Goal: Information Seeking & Learning: Learn about a topic

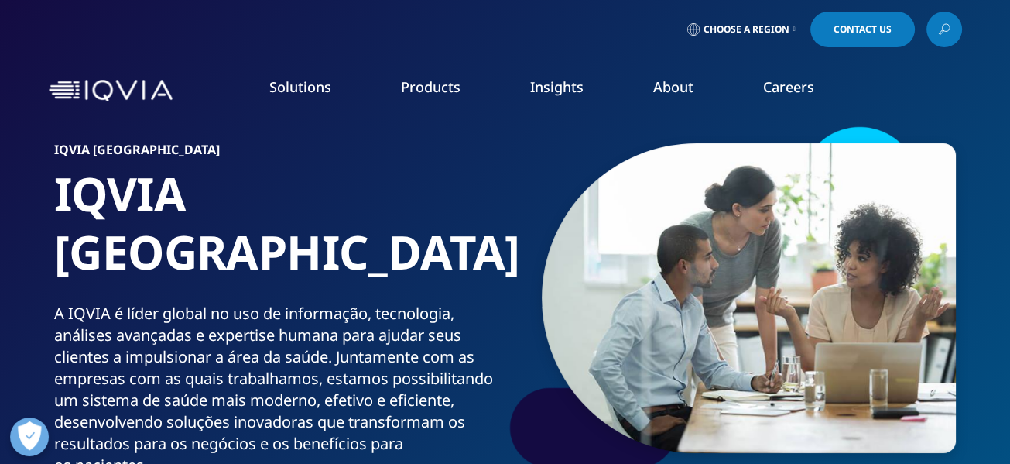
click at [152, 250] on link "Research & Development" at bounding box center [106, 249] width 135 height 15
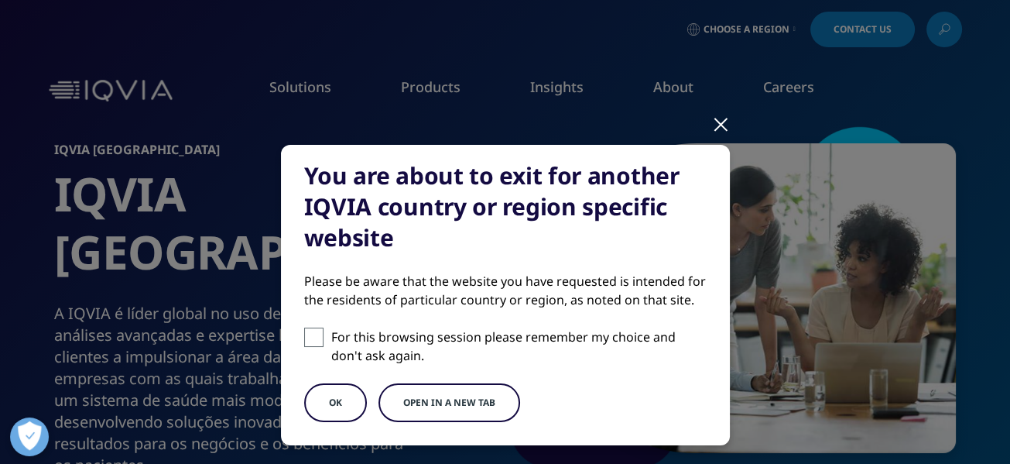
click at [307, 408] on button "OK" at bounding box center [335, 402] width 63 height 39
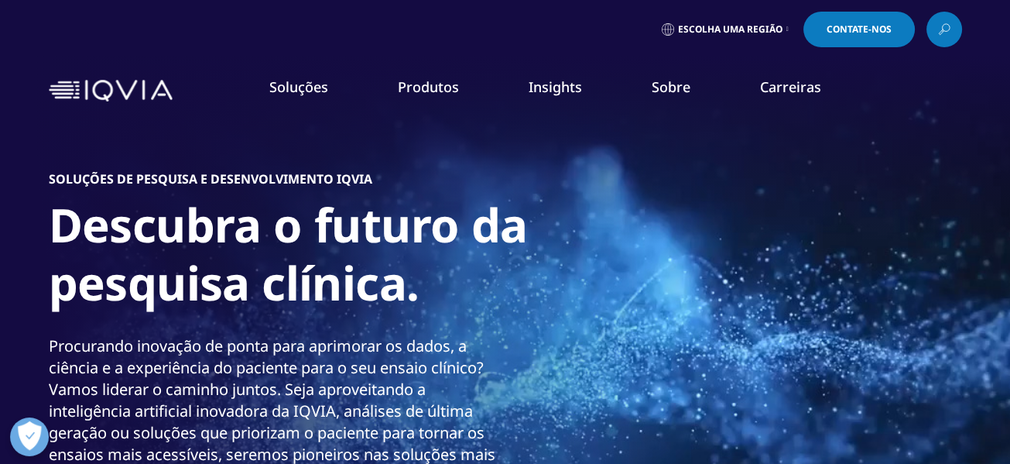
click at [193, 247] on li "Pesquisa e Desenvolvimento" at bounding box center [146, 250] width 247 height 29
click at [177, 250] on link "Pesquisa e Desenvolvimento" at bounding box center [115, 249] width 153 height 15
click at [183, 250] on link "Pesquisa e Desenvolvimento" at bounding box center [115, 249] width 153 height 15
click at [558, 88] on link "Insights" at bounding box center [555, 86] width 53 height 19
drag, startPoint x: 103, startPoint y: 317, endPoint x: 426, endPoint y: 283, distance: 324.4
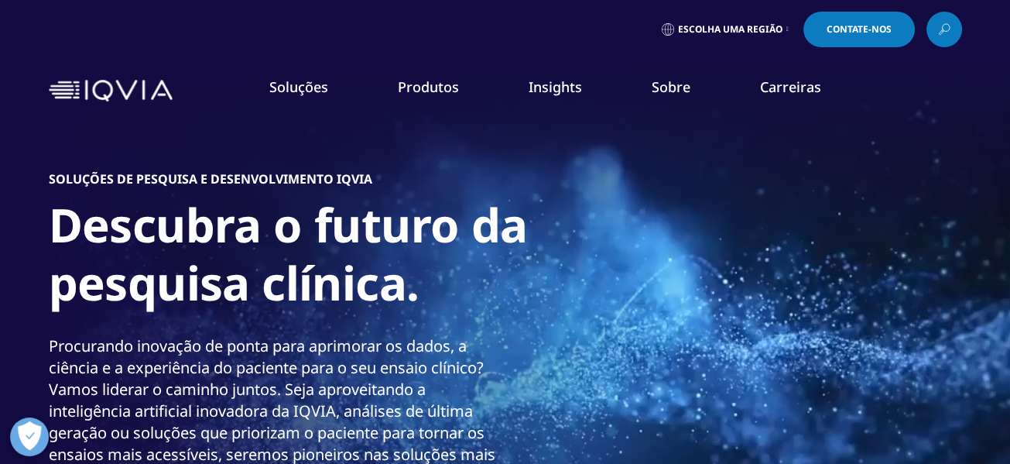
click at [104, 317] on font "DESCUBRA INSIGHTS" at bounding box center [78, 317] width 95 height 13
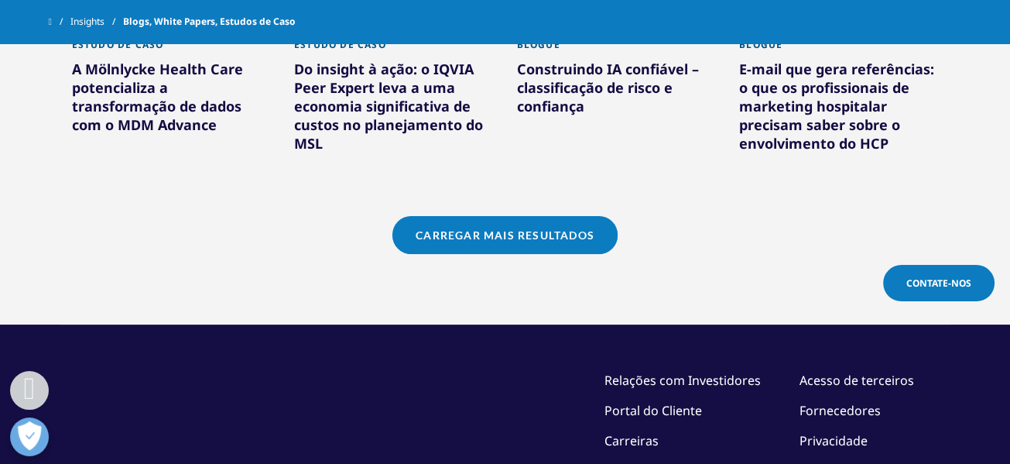
scroll to position [1548, 0]
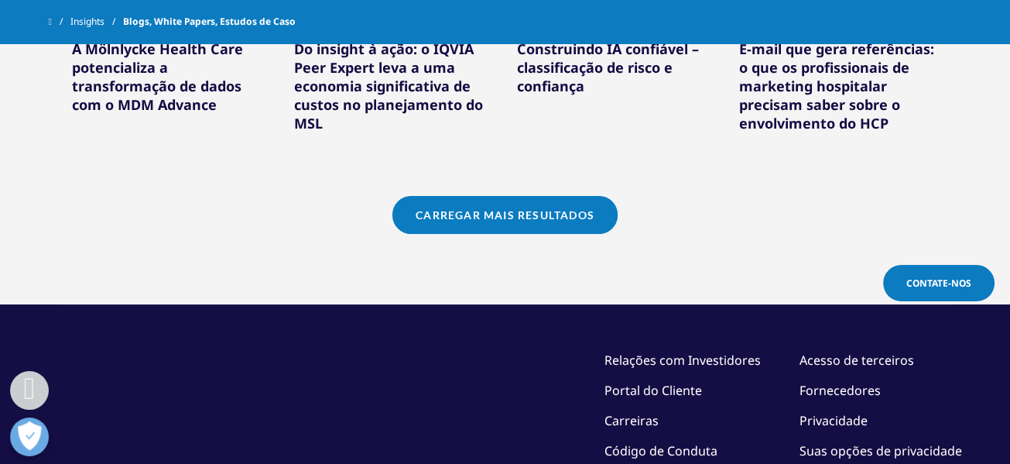
click at [474, 207] on link "Carregar mais resultados" at bounding box center [504, 215] width 225 height 38
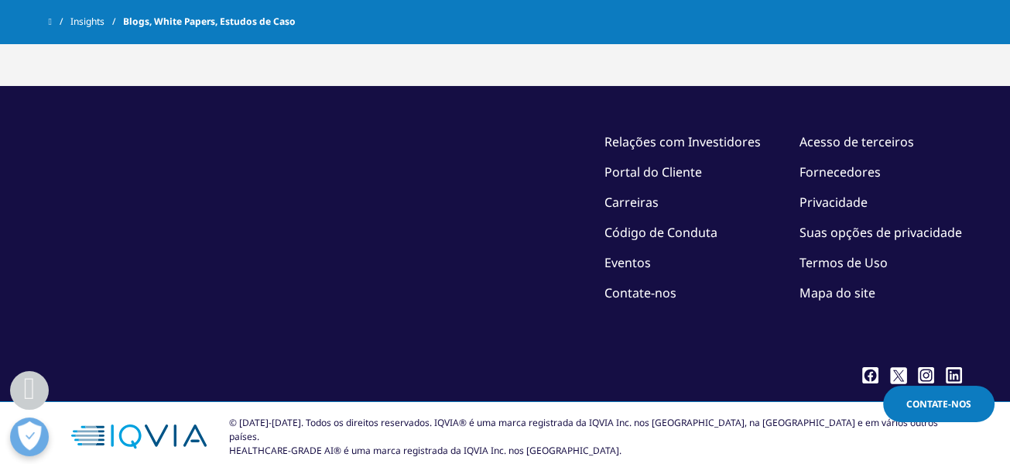
scroll to position [0, 0]
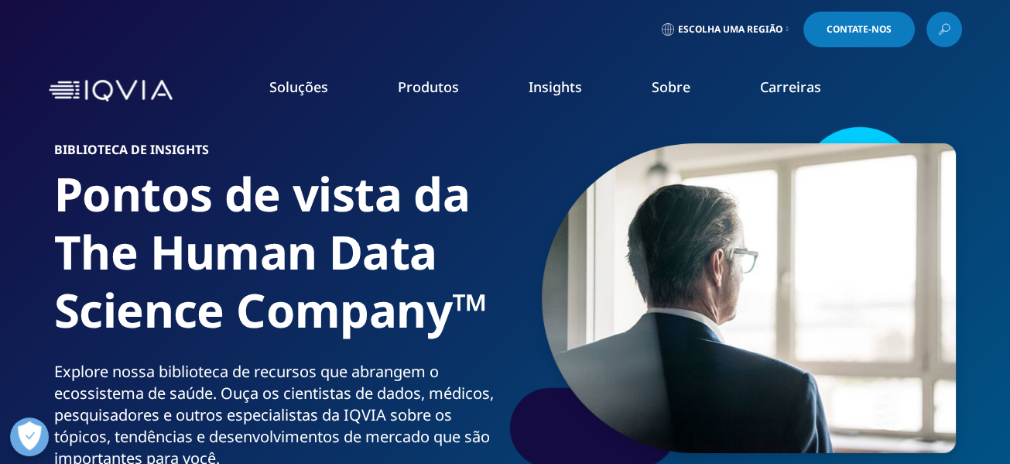
click at [200, 252] on icon "Primário" at bounding box center [201, 250] width 5 height 9
click at [186, 248] on link "Pesquisa e Desenvolvimento" at bounding box center [115, 249] width 153 height 15
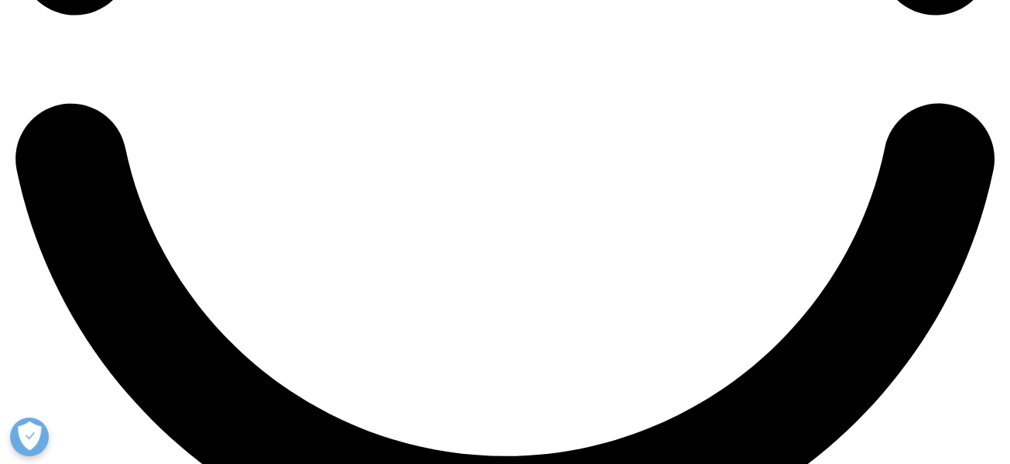
scroll to position [2477, 0]
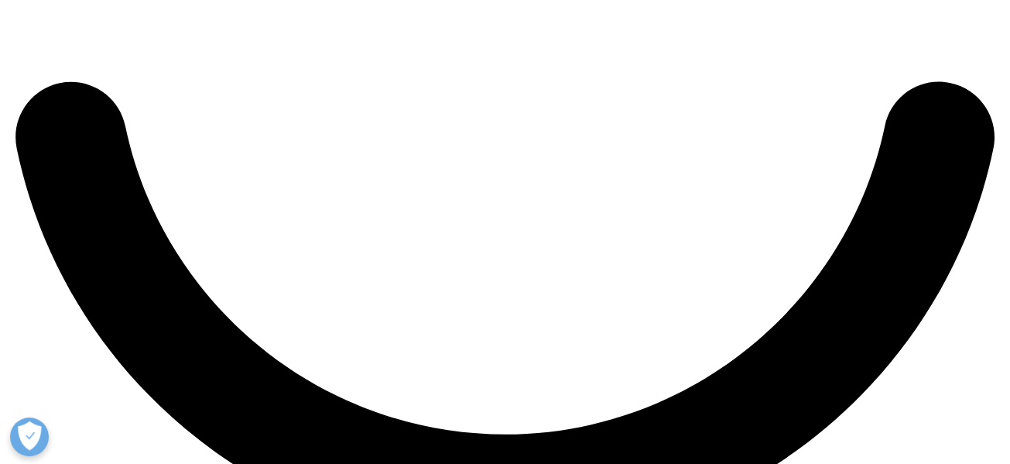
drag, startPoint x: 758, startPoint y: 296, endPoint x: 657, endPoint y: 287, distance: 101.8
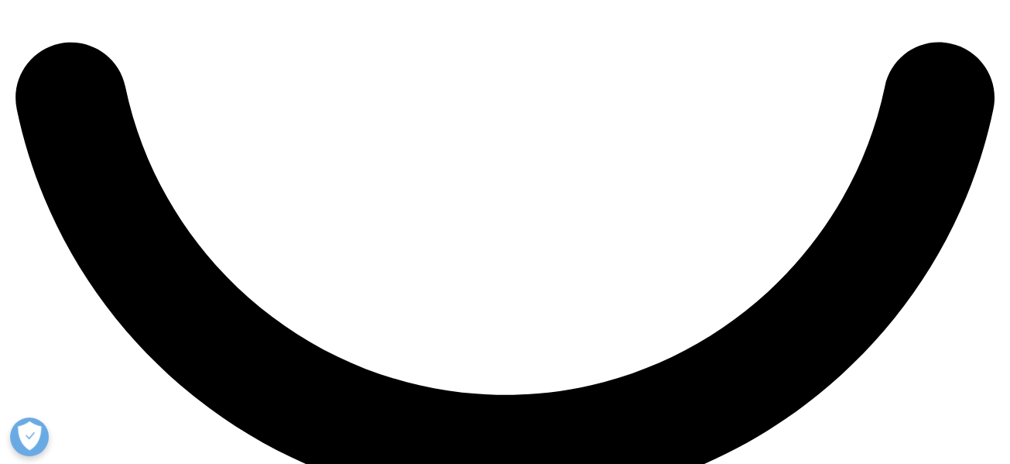
scroll to position [2554, 0]
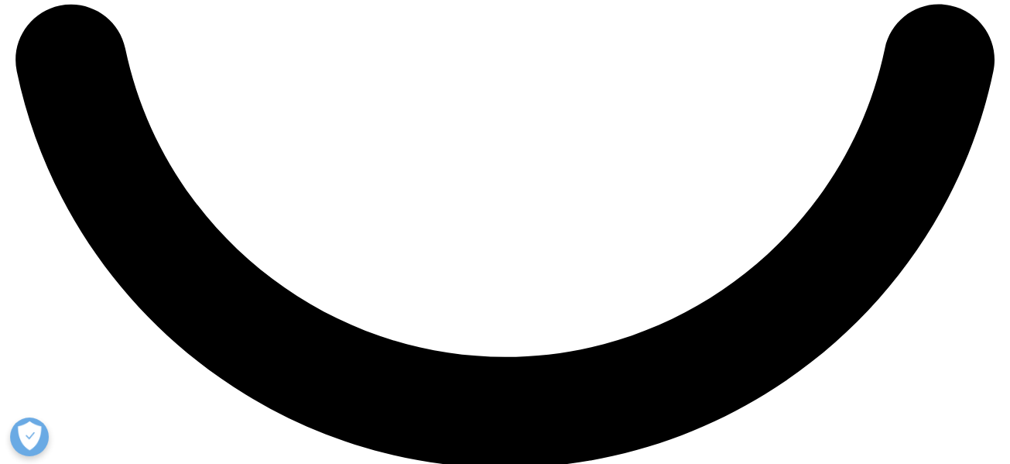
drag, startPoint x: 625, startPoint y: 328, endPoint x: 739, endPoint y: 334, distance: 113.9
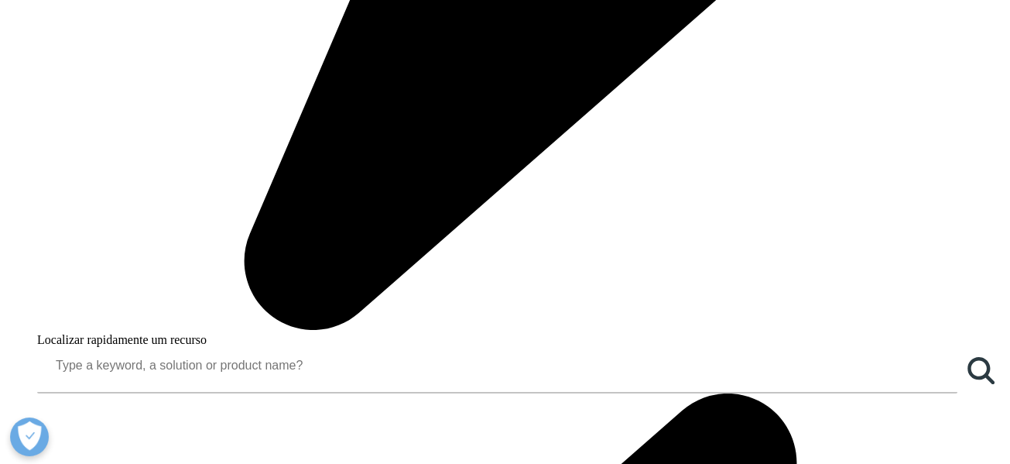
scroll to position [0, 0]
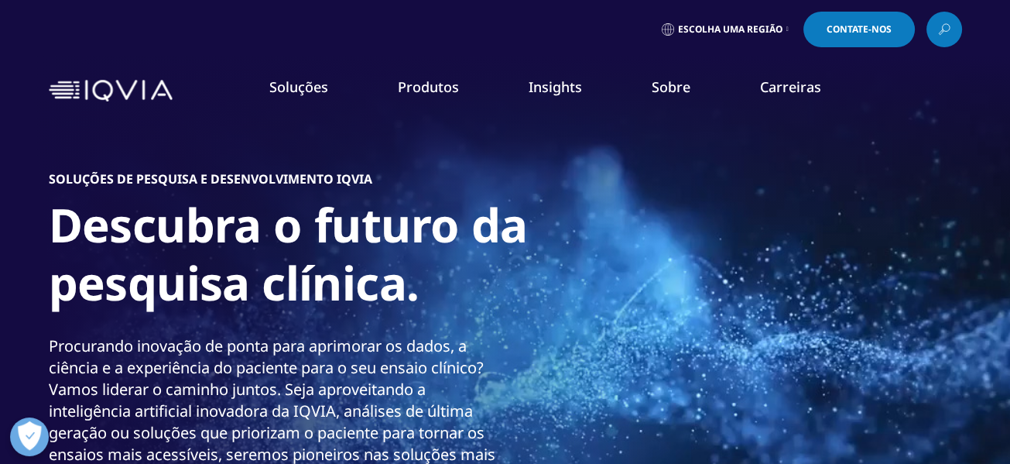
drag, startPoint x: 92, startPoint y: 373, endPoint x: 100, endPoint y: 371, distance: 8.1
click at [92, 373] on link "Tecnologias" at bounding box center [70, 367] width 63 height 15
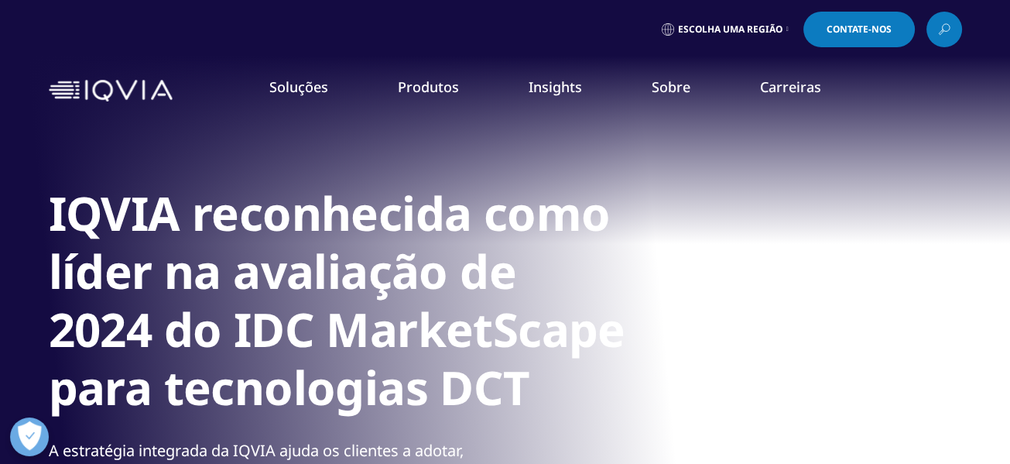
click at [137, 87] on img at bounding box center [111, 91] width 124 height 22
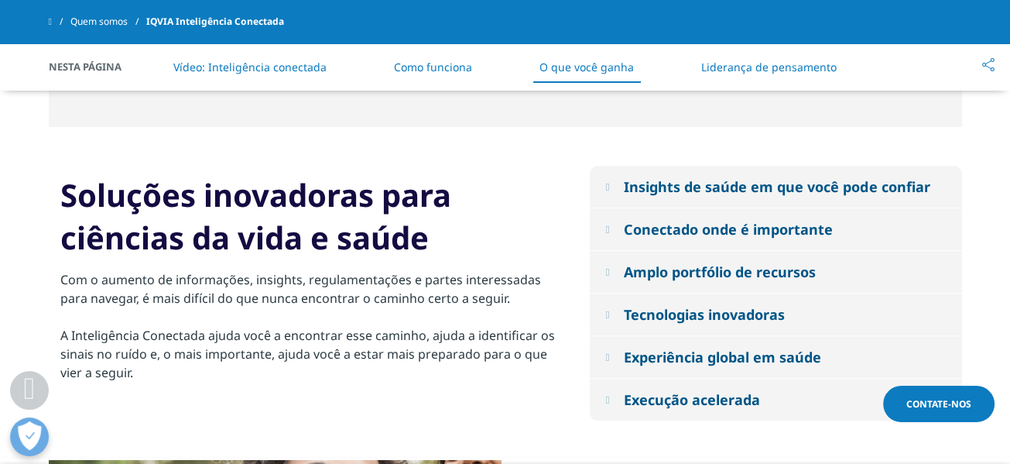
click at [829, 229] on div "Conectado onde é importante" at bounding box center [728, 229] width 209 height 19
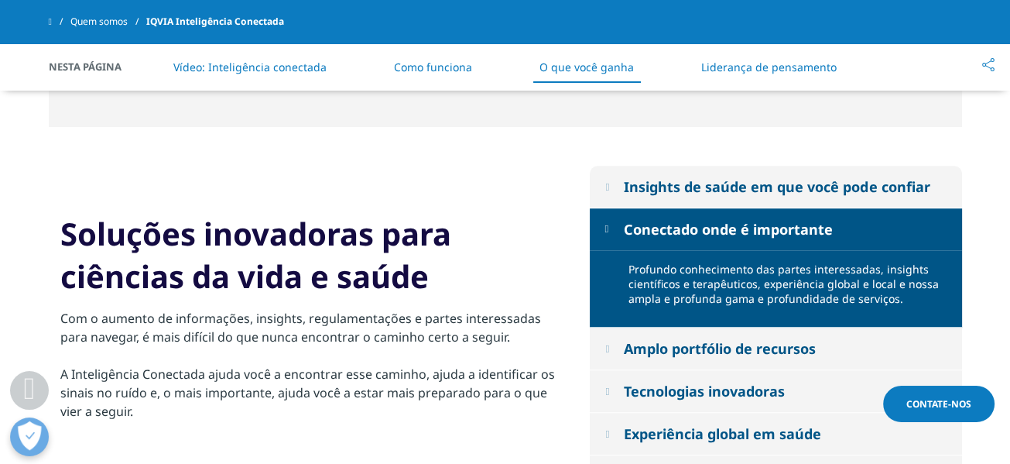
drag, startPoint x: 942, startPoint y: 182, endPoint x: 598, endPoint y: 177, distance: 343.6
click at [598, 177] on button "Insights de saúde em que você pode confiar" at bounding box center [776, 187] width 372 height 42
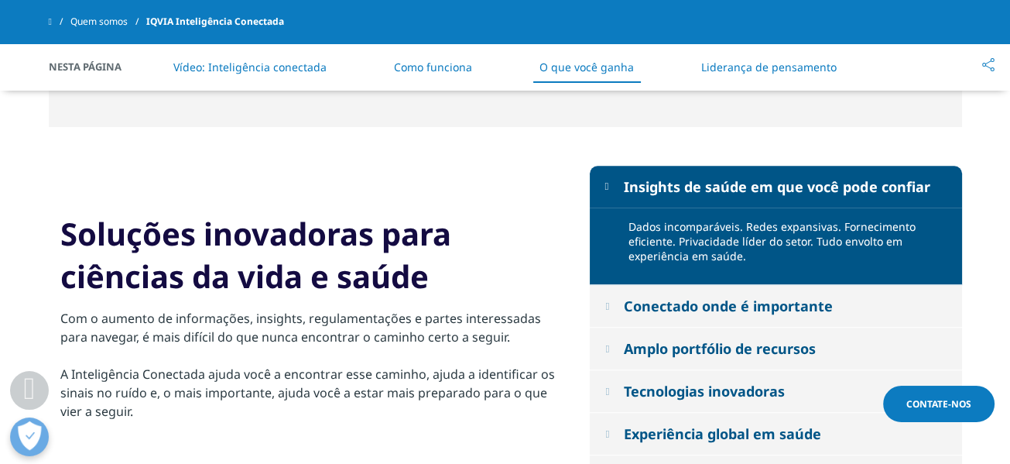
drag, startPoint x: 662, startPoint y: 186, endPoint x: 547, endPoint y: 226, distance: 122.1
click at [547, 226] on h2 "Soluções inovadoras para ciências da vida e saúde" at bounding box center [307, 260] width 495 height 97
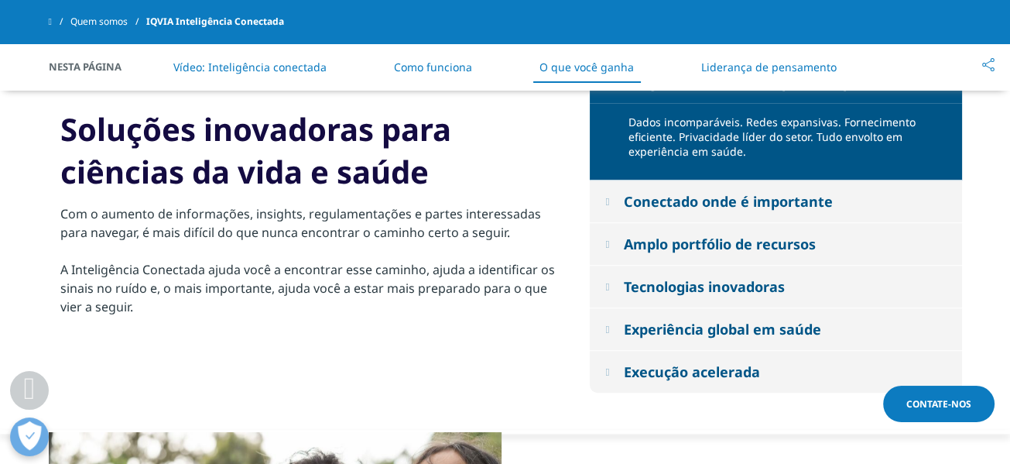
scroll to position [1625, 0]
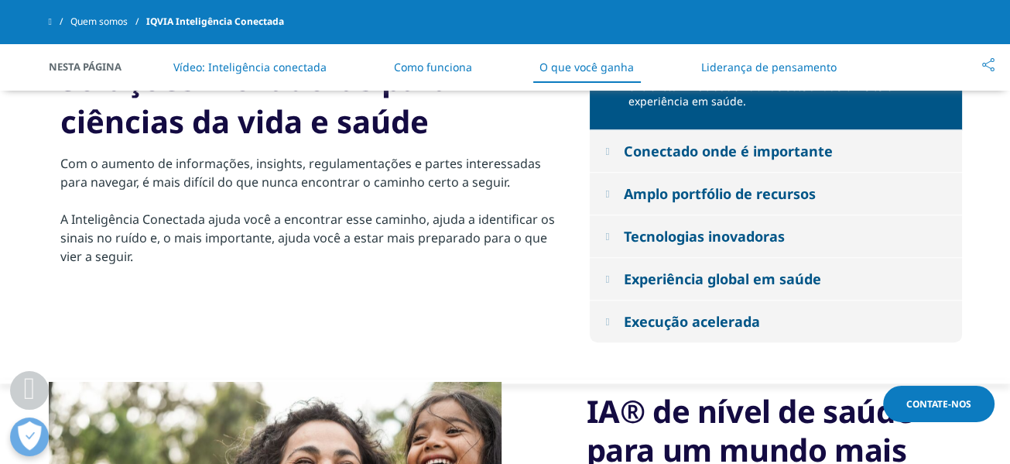
click at [640, 151] on div "Conectado onde é importante" at bounding box center [728, 151] width 209 height 19
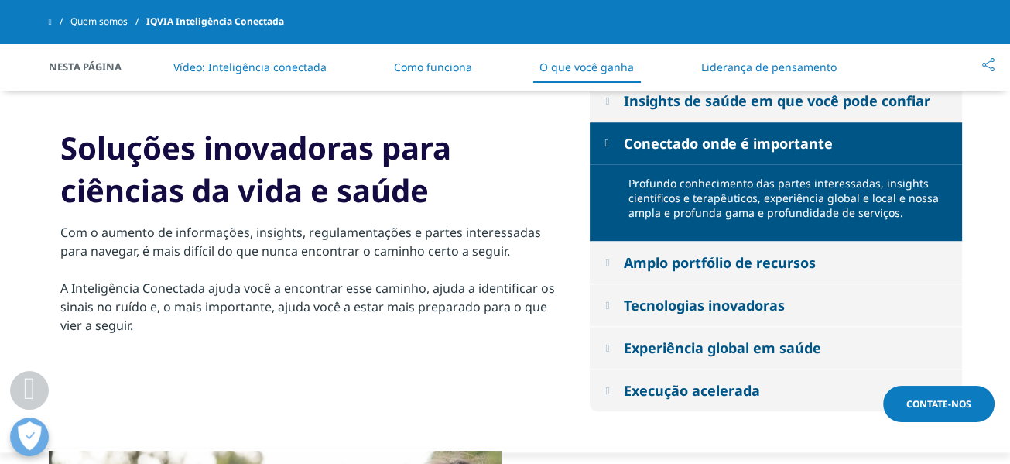
scroll to position [1548, 0]
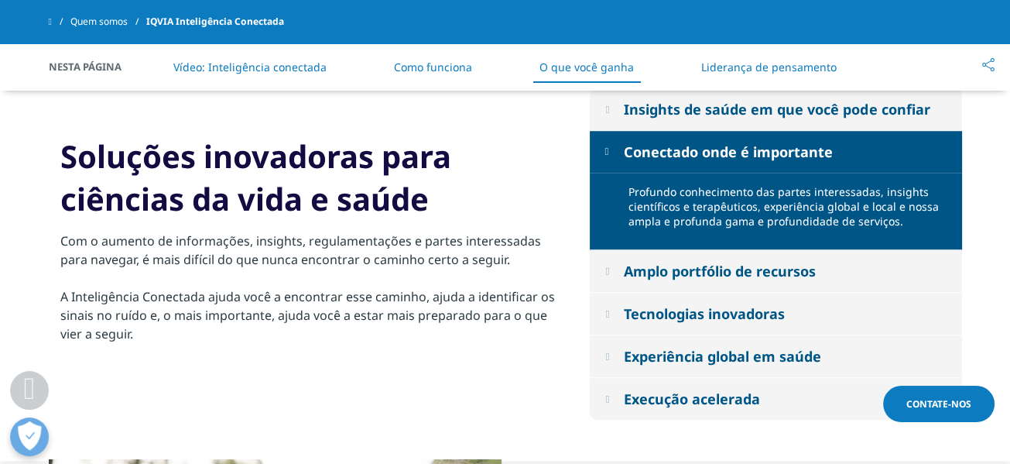
click at [672, 154] on div "Conectado onde é importante" at bounding box center [728, 151] width 209 height 19
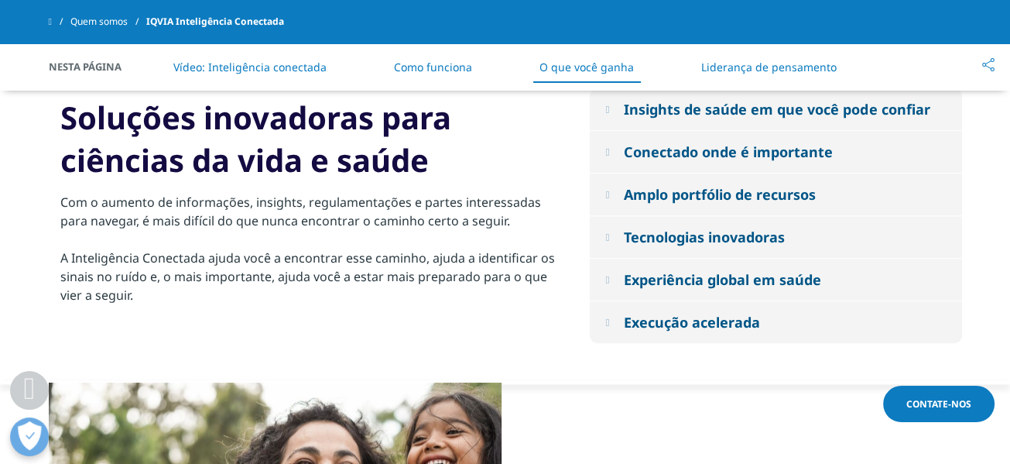
click at [450, 67] on link "Como funciona" at bounding box center [433, 67] width 78 height 15
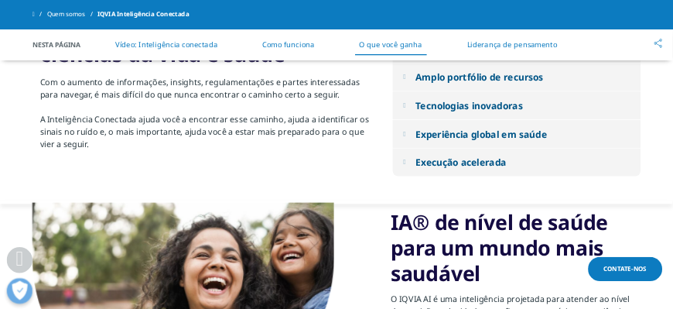
scroll to position [1549, 0]
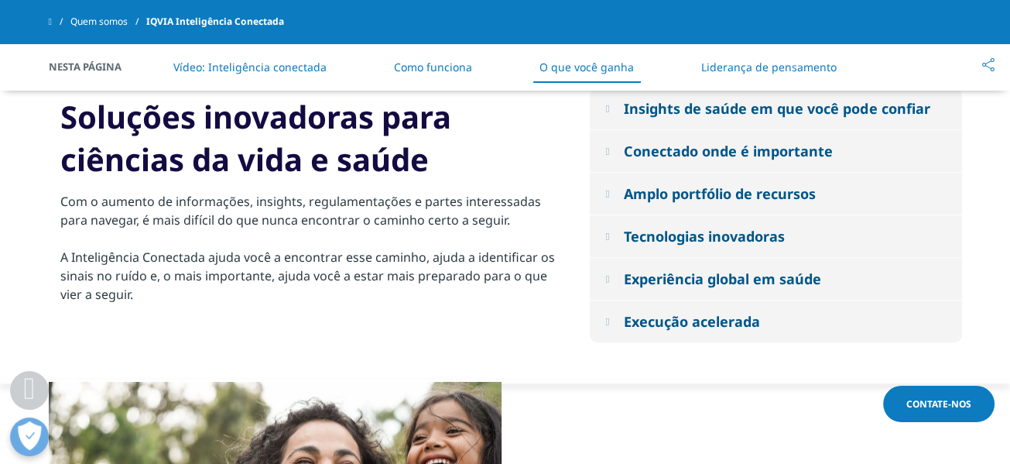
click at [673, 278] on div "Experiência global em saúde" at bounding box center [722, 278] width 197 height 19
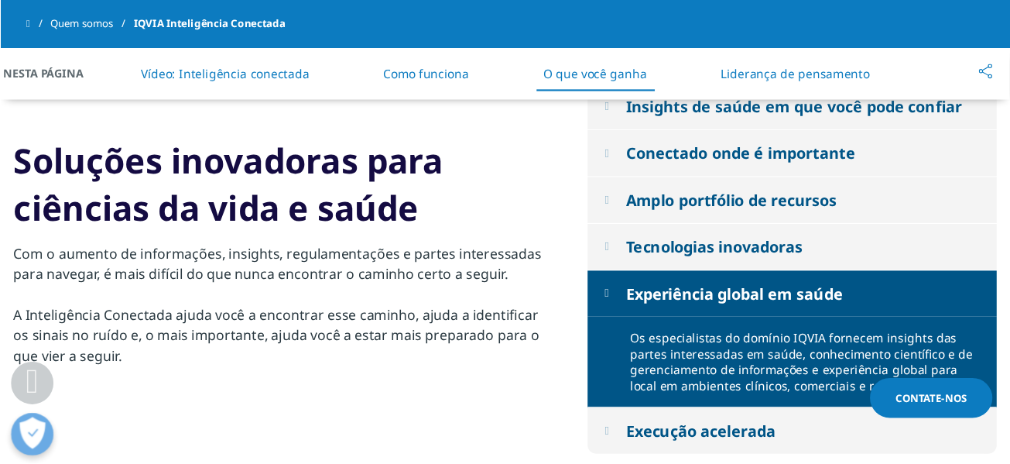
scroll to position [1549, 0]
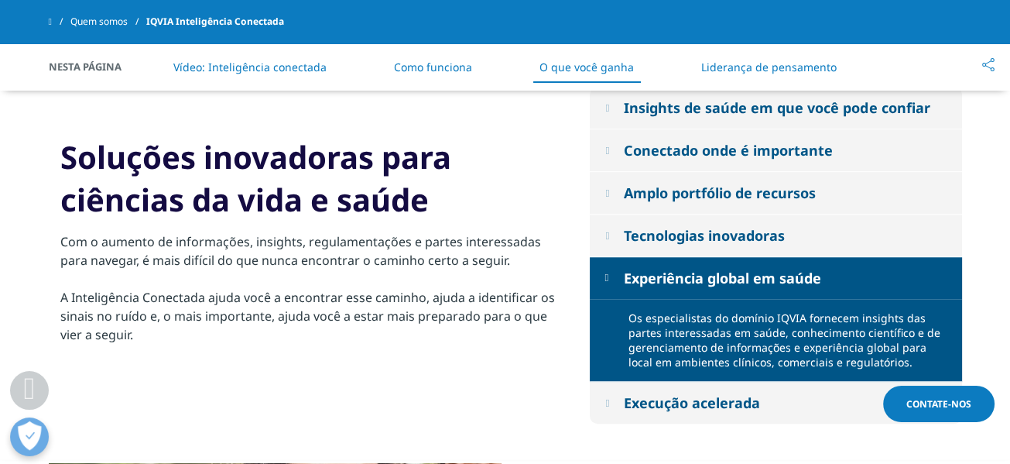
drag, startPoint x: 614, startPoint y: 2, endPoint x: 560, endPoint y: 276, distance: 279.9
click at [560, 276] on div "Soluções inovadoras para ciências da vida e saúde Com o aumento de informações,…" at bounding box center [308, 254] width 518 height 239
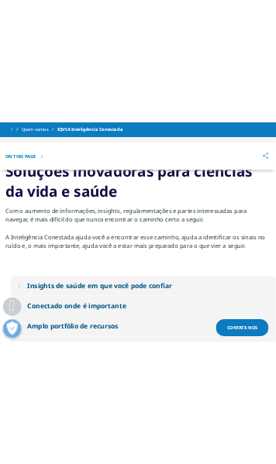
scroll to position [1701, 0]
